Goal: Book appointment/travel/reservation

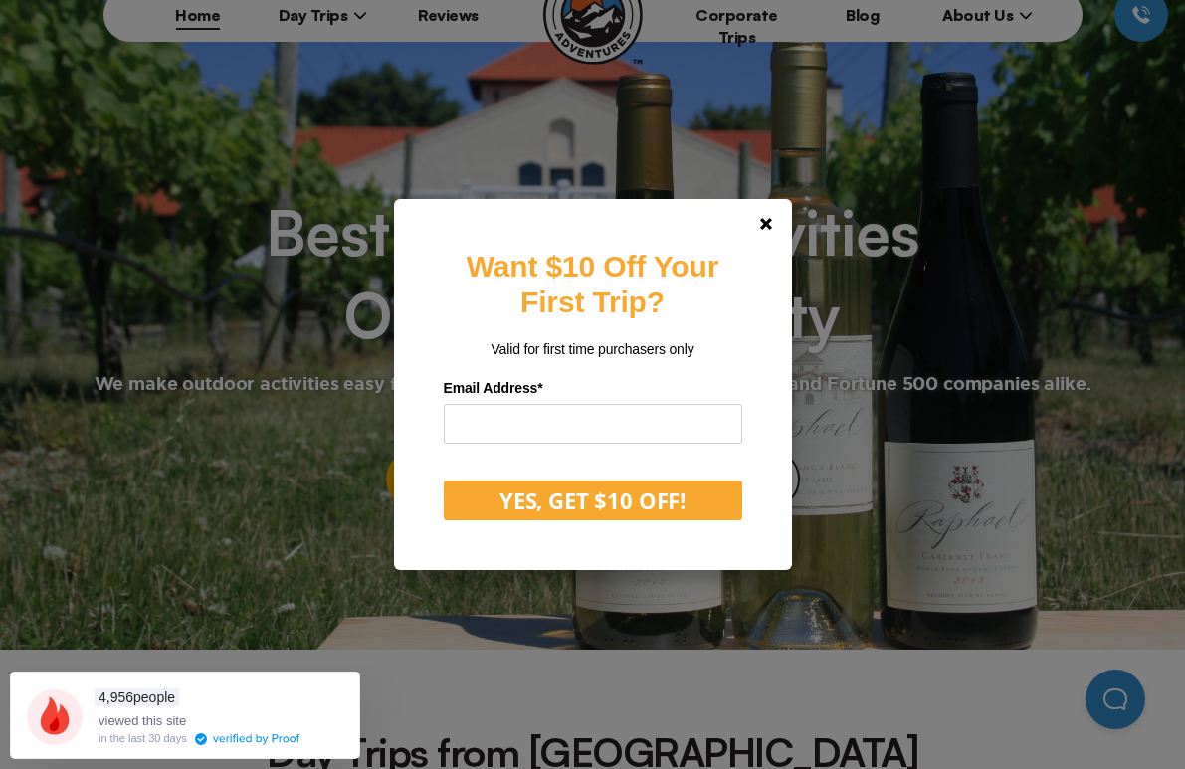
scroll to position [102, 0]
click at [780, 232] on link at bounding box center [766, 224] width 48 height 48
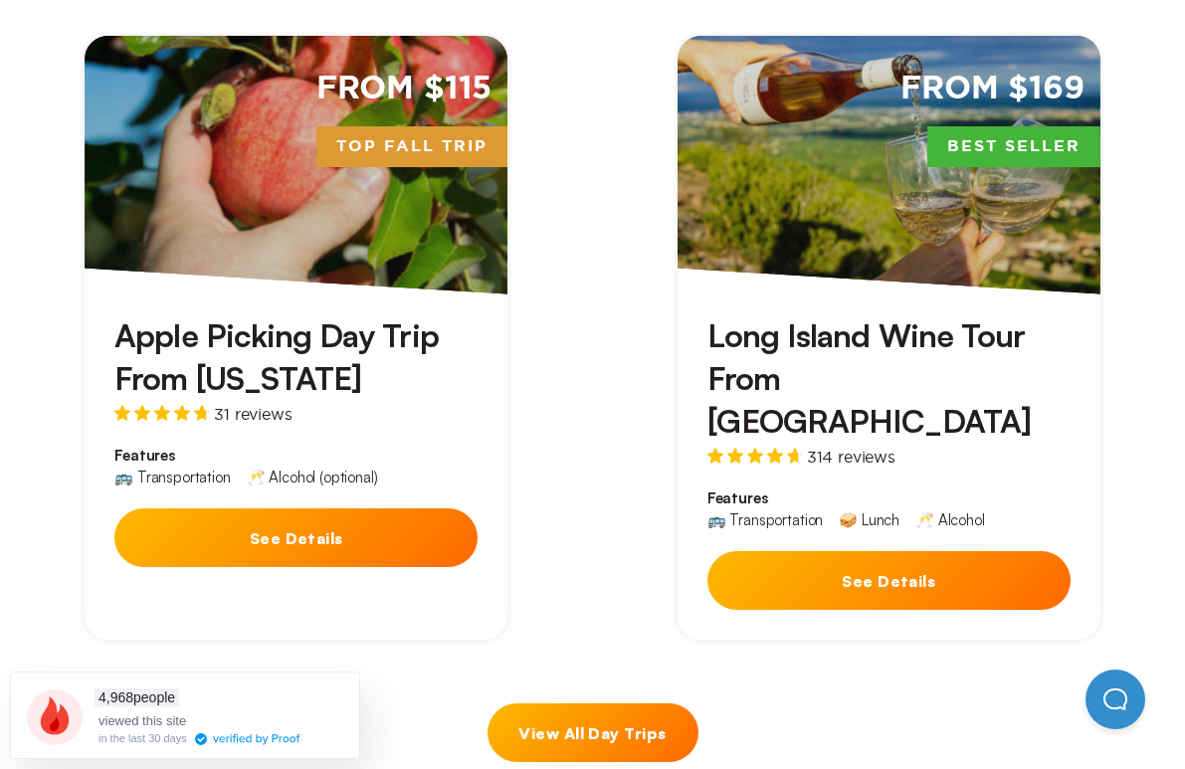
scroll to position [972, 0]
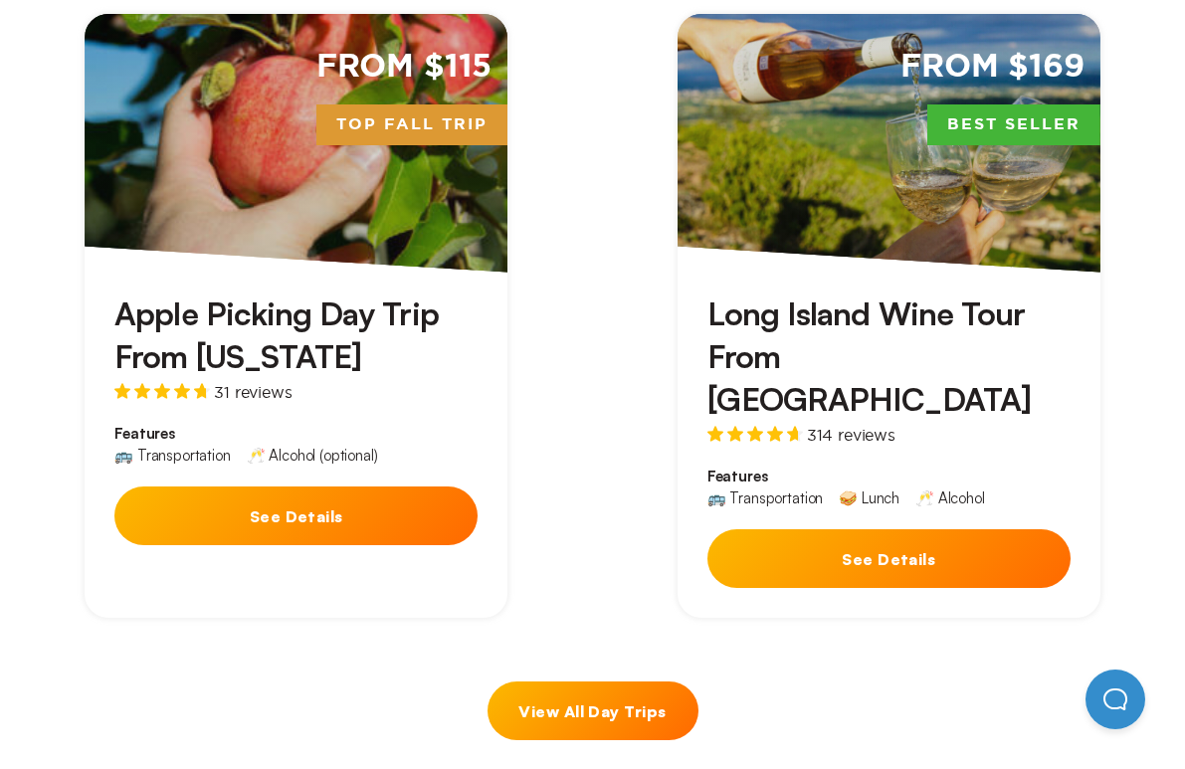
click at [450, 520] on button "See Details" at bounding box center [295, 516] width 363 height 59
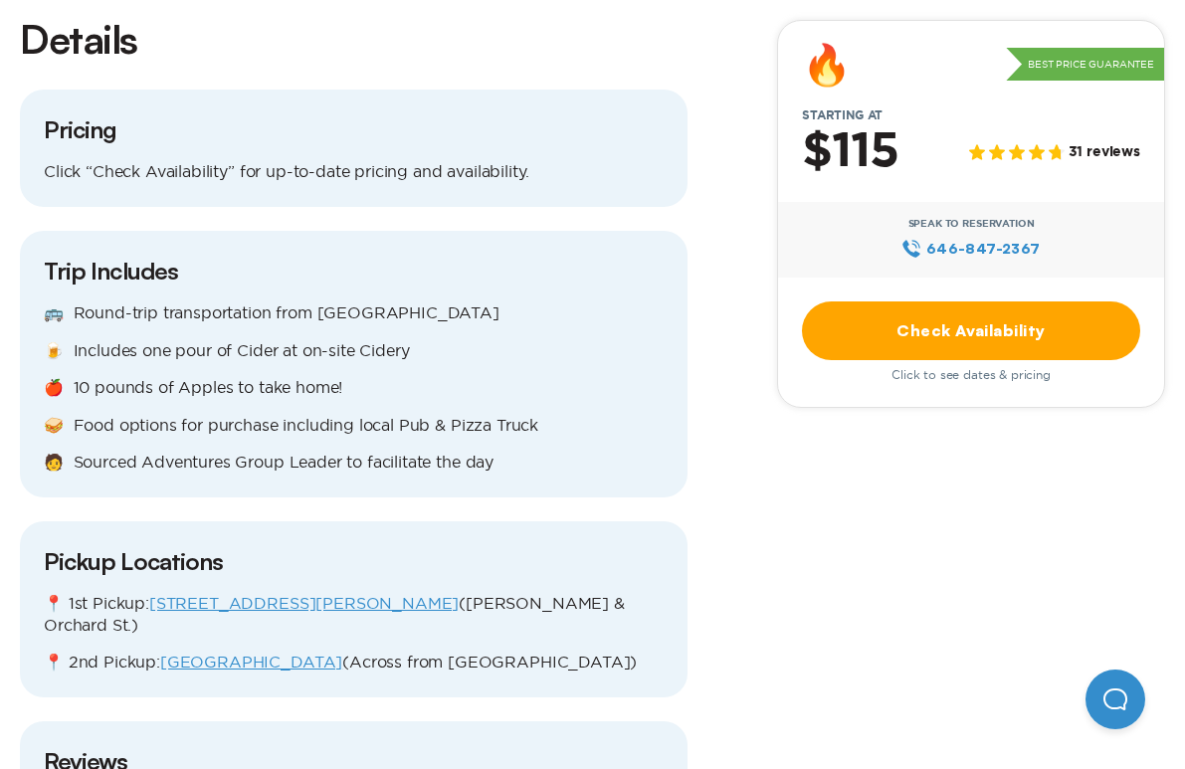
scroll to position [2018, 0]
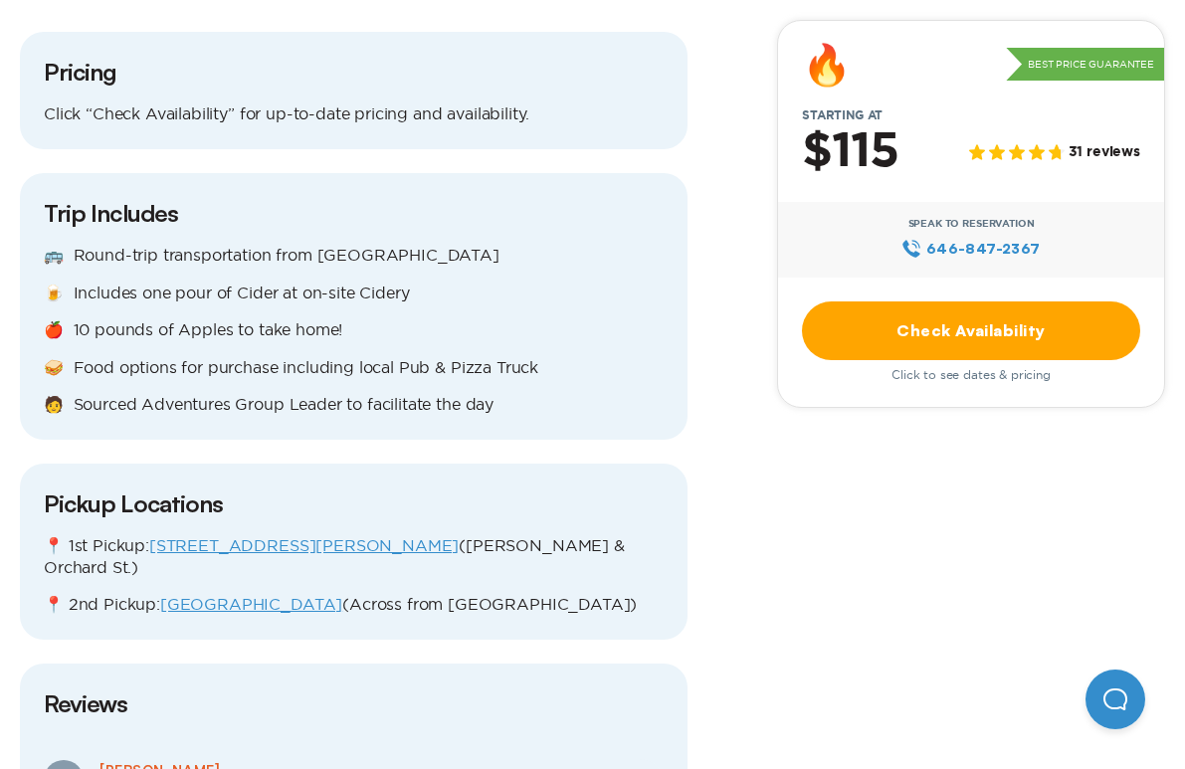
click at [906, 353] on link "Check Availability" at bounding box center [971, 331] width 338 height 59
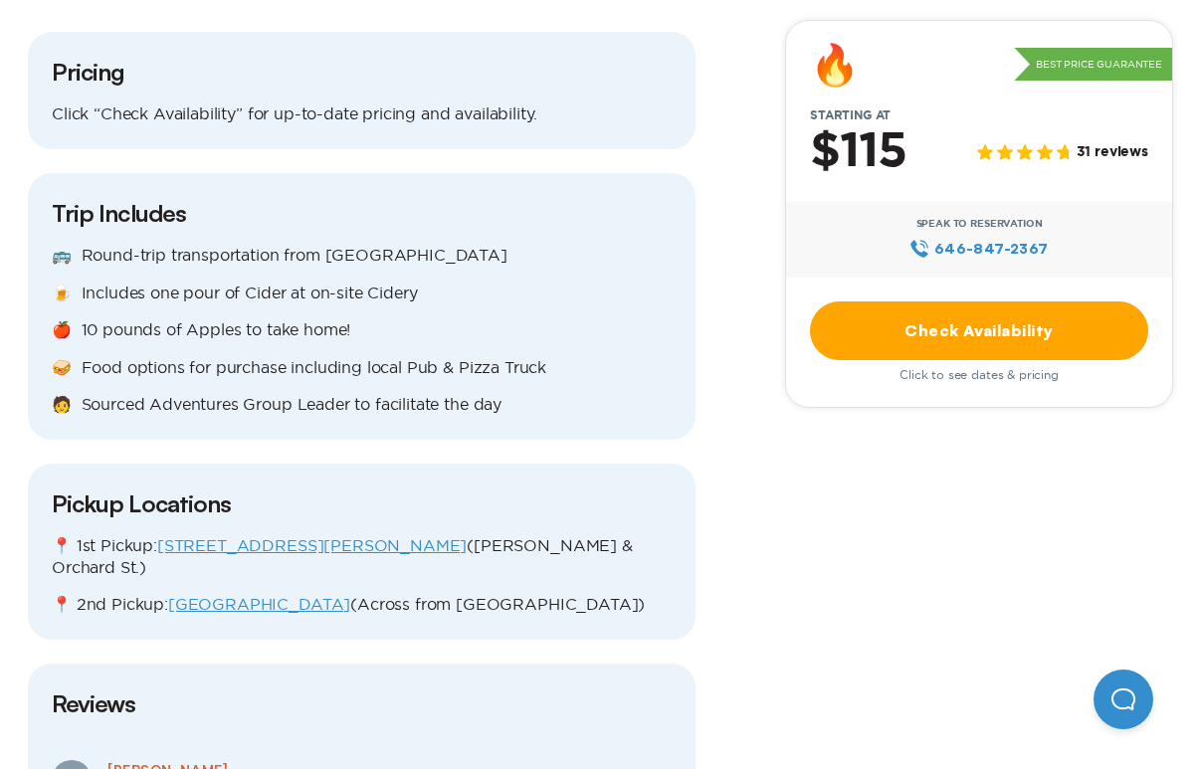
scroll to position [0, 0]
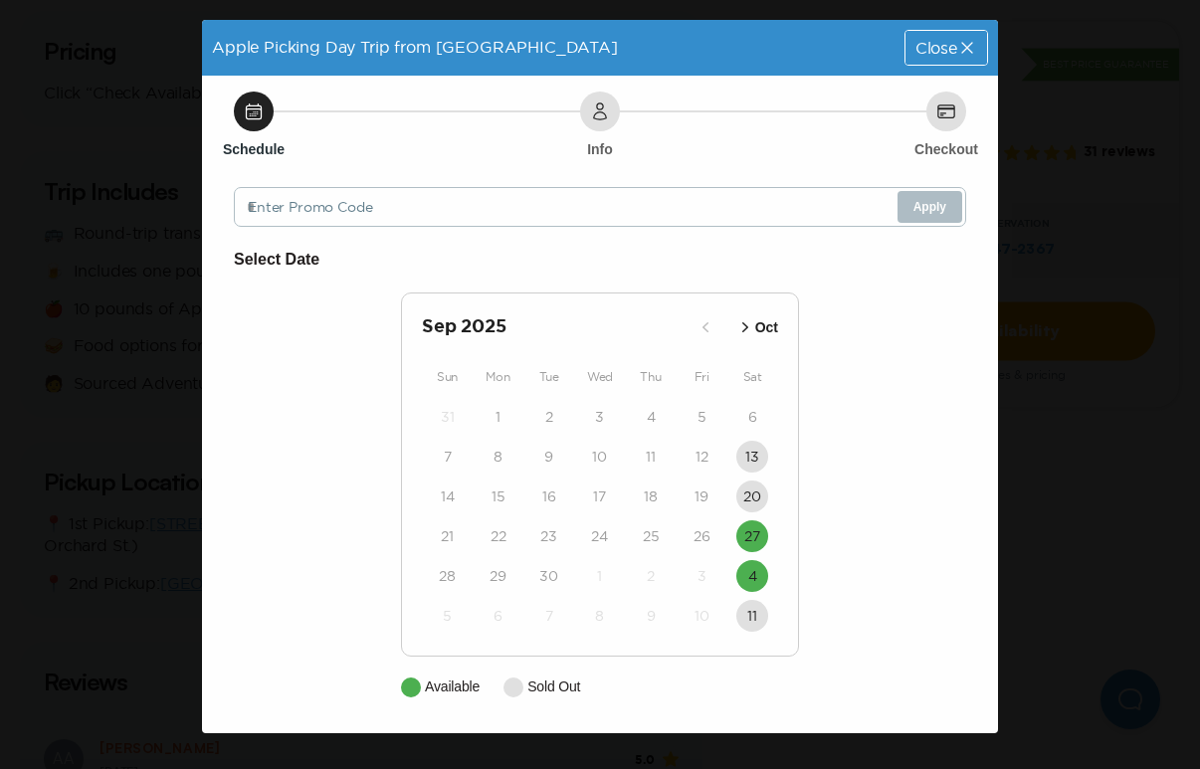
click at [729, 313] on button "Oct" at bounding box center [756, 327] width 55 height 33
click at [719, 320] on icon "button" at bounding box center [728, 327] width 20 height 20
click at [759, 571] on button "4" at bounding box center [752, 576] width 32 height 32
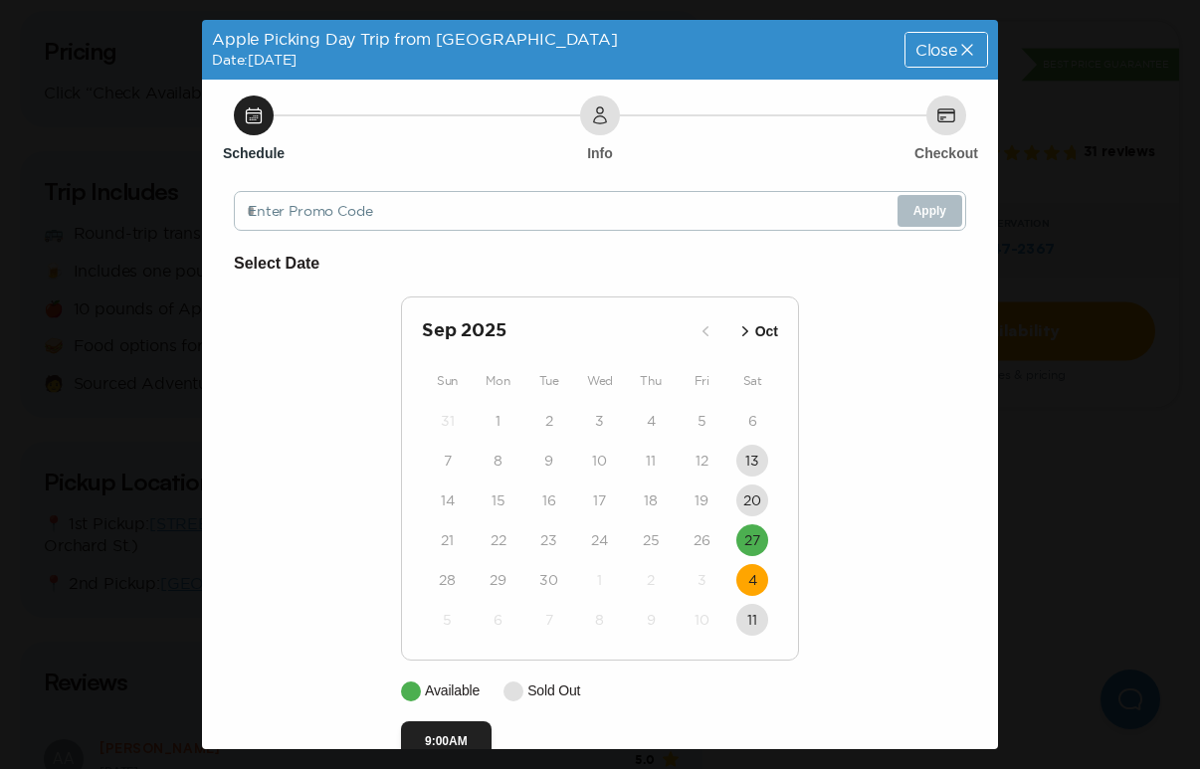
scroll to position [44, 0]
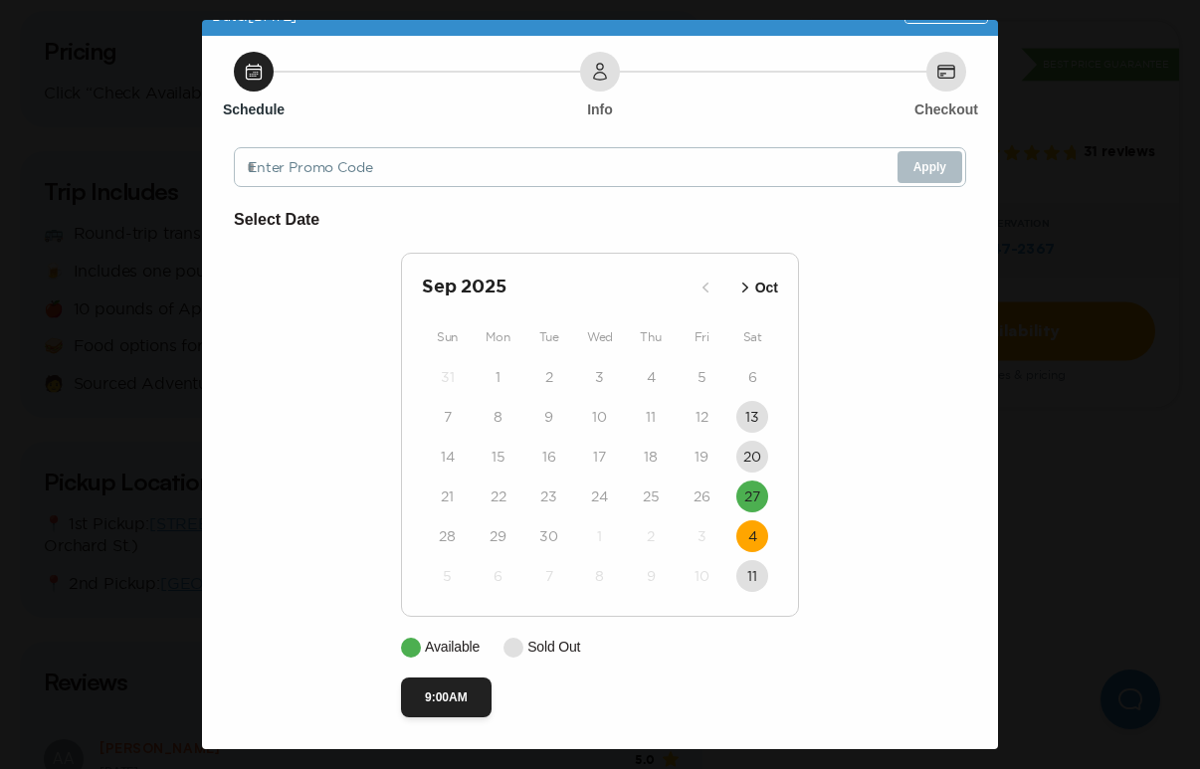
click at [748, 541] on time "4" at bounding box center [752, 536] width 9 height 20
click at [744, 490] on time "27" at bounding box center [752, 497] width 16 height 20
click at [748, 492] on time "27" at bounding box center [752, 497] width 16 height 20
click at [749, 535] on time "4" at bounding box center [752, 536] width 9 height 20
click at [748, 545] on time "4" at bounding box center [752, 536] width 9 height 20
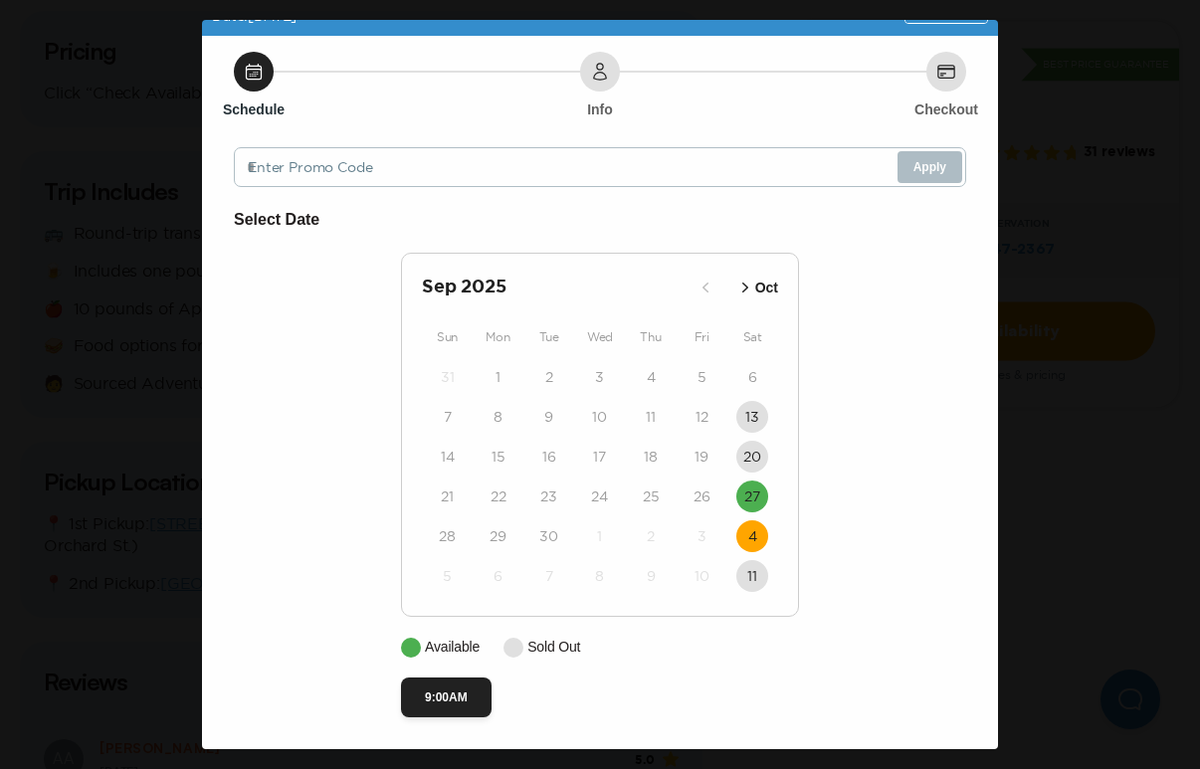
click at [748, 545] on time "4" at bounding box center [752, 536] width 9 height 20
click at [746, 505] on time "27" at bounding box center [752, 497] width 16 height 20
click at [459, 690] on button "9:00AM" at bounding box center [446, 698] width 91 height 40
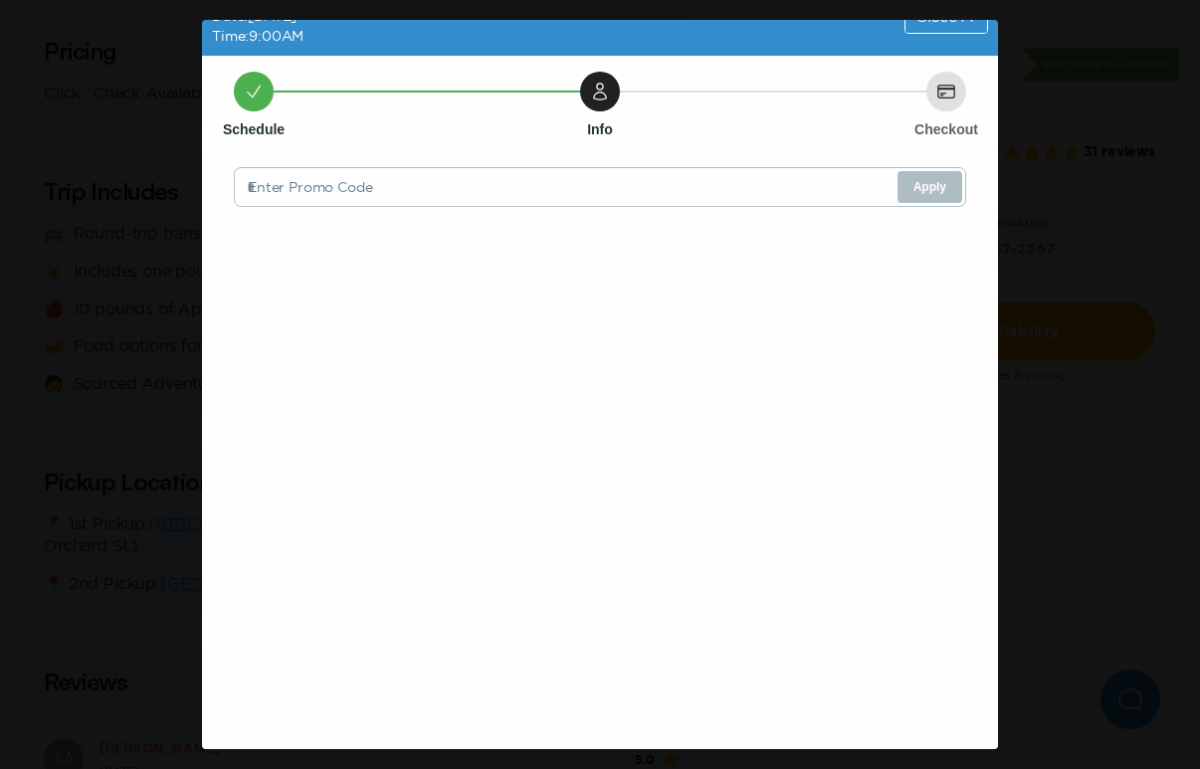
scroll to position [0, 0]
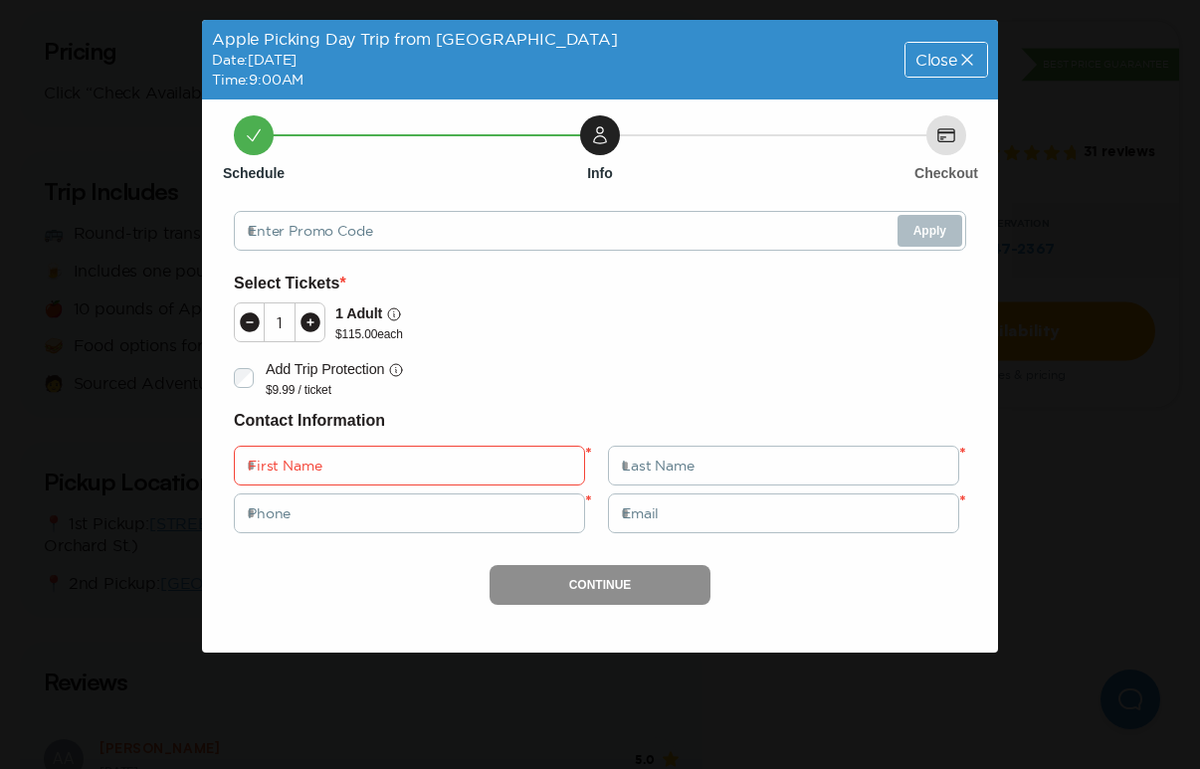
click at [304, 326] on icon at bounding box center [311, 322] width 20 height 20
